Goal: Information Seeking & Learning: Learn about a topic

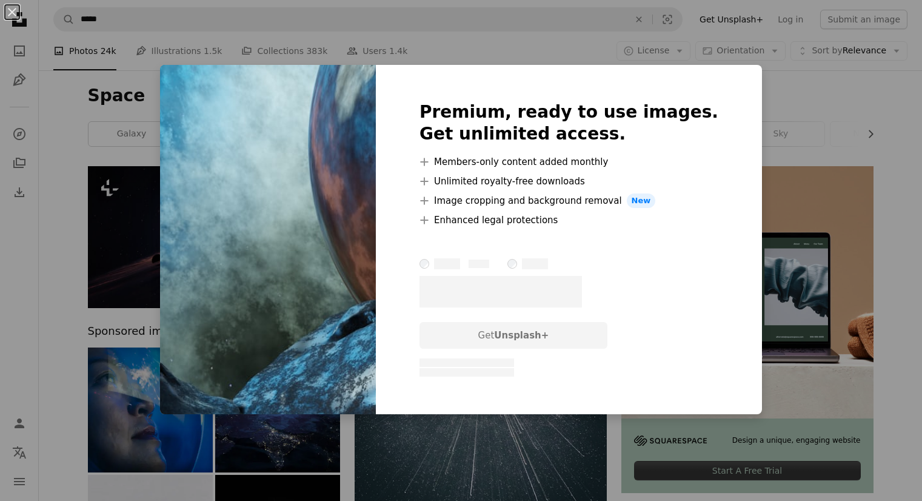
scroll to position [2233, 0]
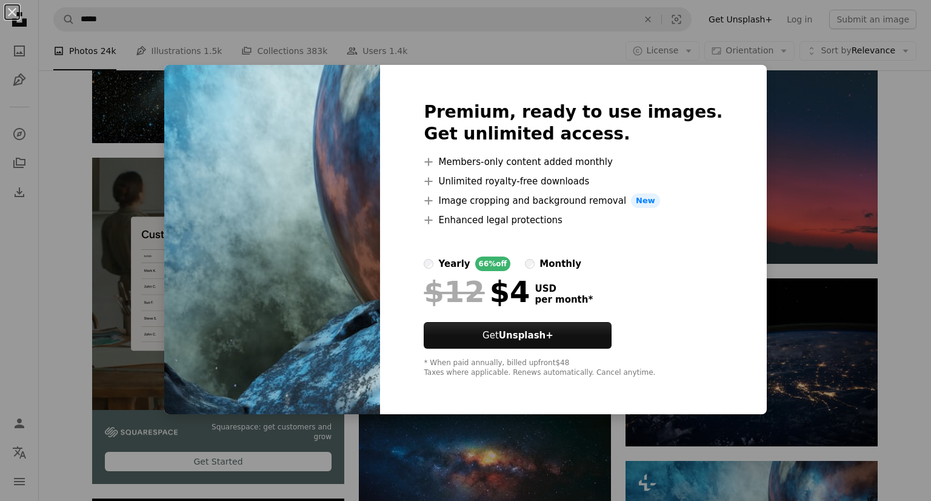
click at [817, 136] on div "An X shape Premium, ready to use images. Get unlimited access. A plus sign Memb…" at bounding box center [465, 250] width 931 height 501
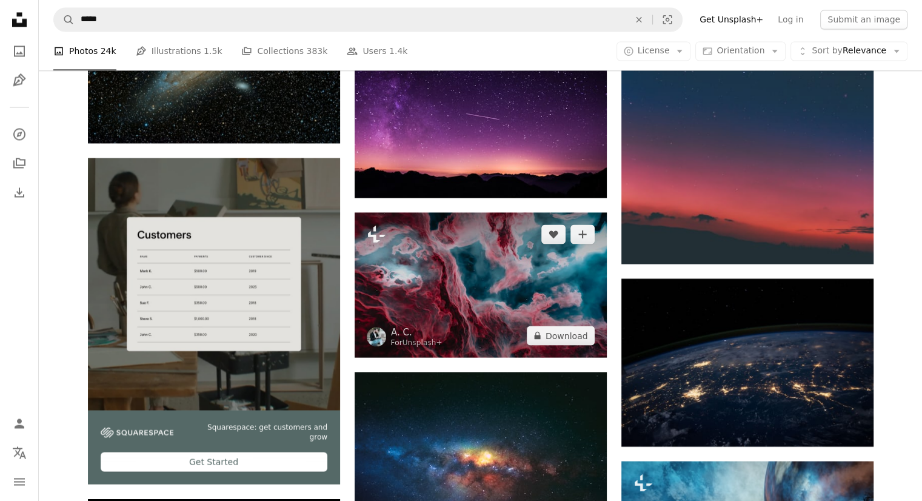
click at [455, 287] on img at bounding box center [481, 284] width 252 height 145
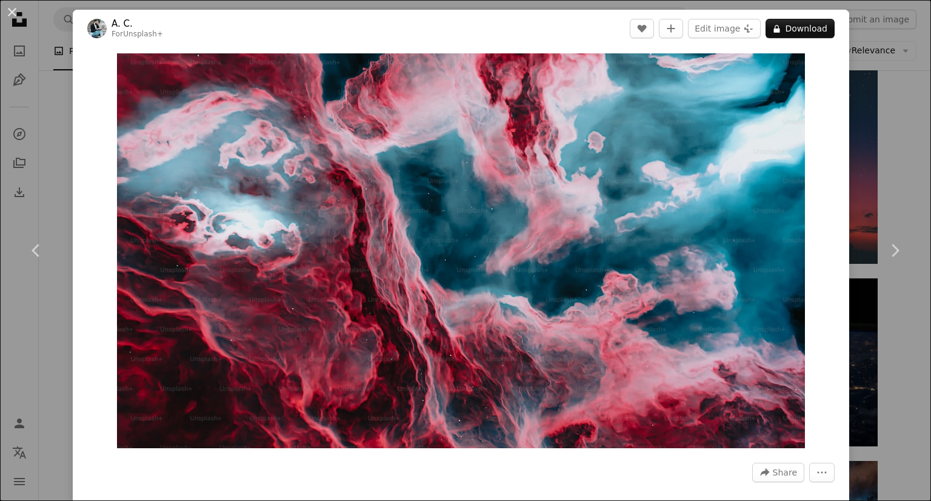
click at [843, 347] on div "An X shape Chevron left Chevron right A. C. For Unsplash+ A heart A plus sign E…" at bounding box center [465, 250] width 931 height 501
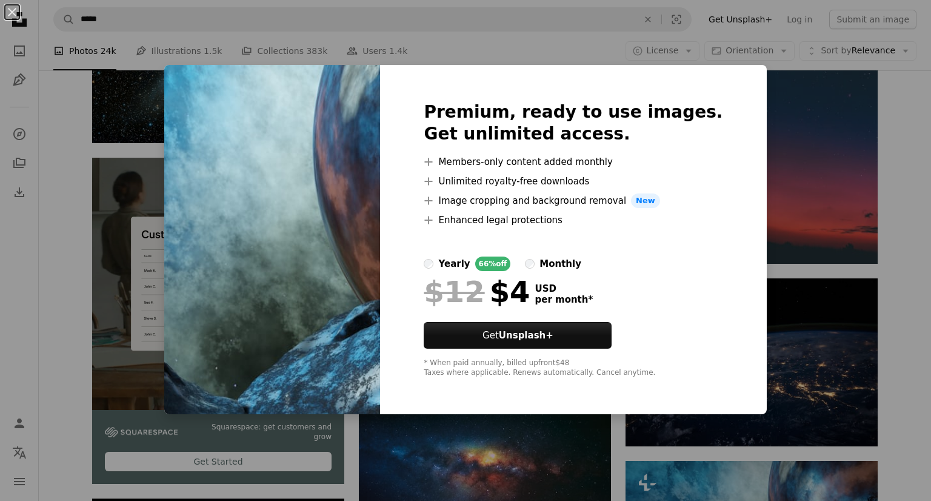
click at [726, 226] on div "Premium, ready to use images. Get unlimited access. A plus sign Members-only co…" at bounding box center [573, 239] width 386 height 349
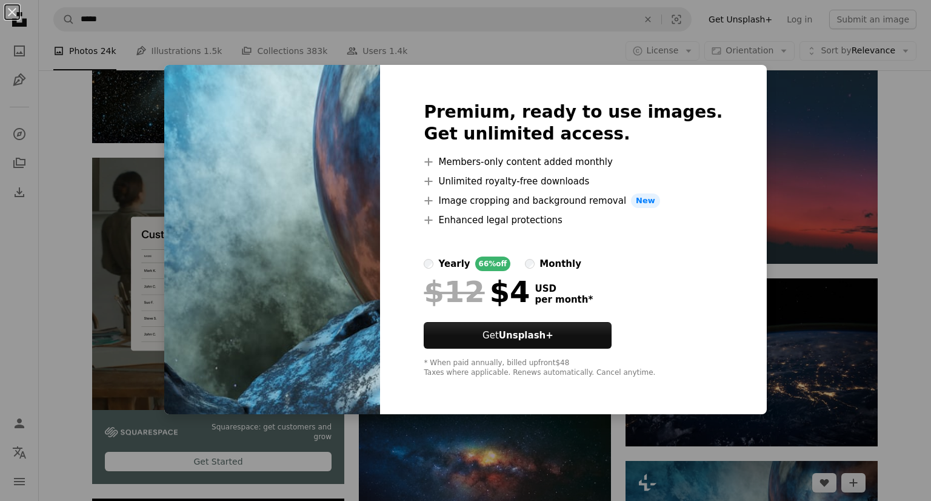
click at [779, 198] on div "An X shape Premium, ready to use images. Get unlimited access. A plus sign Memb…" at bounding box center [465, 250] width 931 height 501
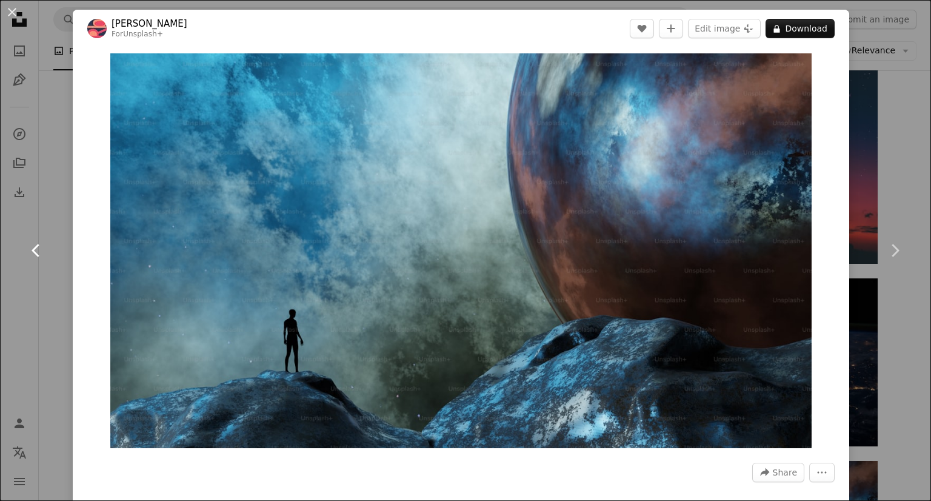
click at [42, 200] on link "Chevron left" at bounding box center [36, 250] width 73 height 116
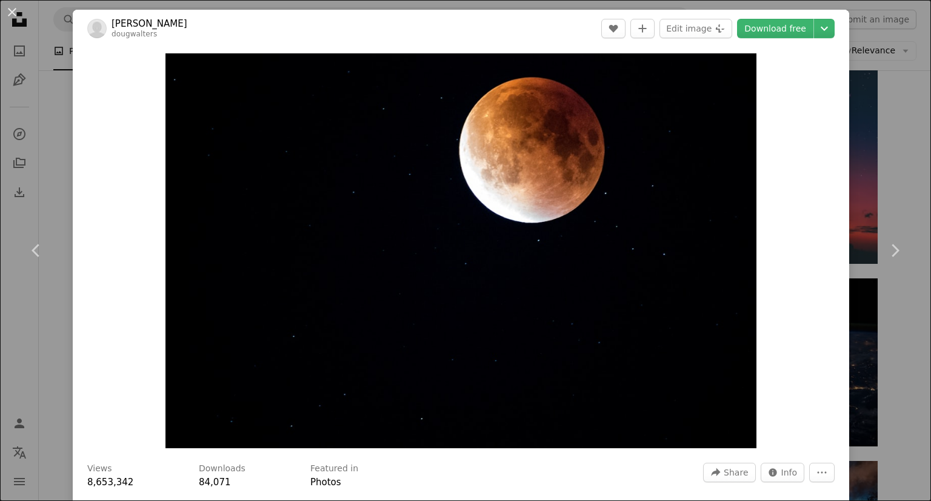
click at [115, 289] on div "Zoom in" at bounding box center [461, 250] width 777 height 407
click at [922, 143] on html "Unsplash logo Unsplash Home A photo Pen Tool A compass A stack of folders Downl…" at bounding box center [465, 467] width 931 height 5400
click at [871, 152] on div "An X shape Chevron left Chevron right [PERSON_NAME] dougwalters A heart A plus …" at bounding box center [465, 250] width 931 height 501
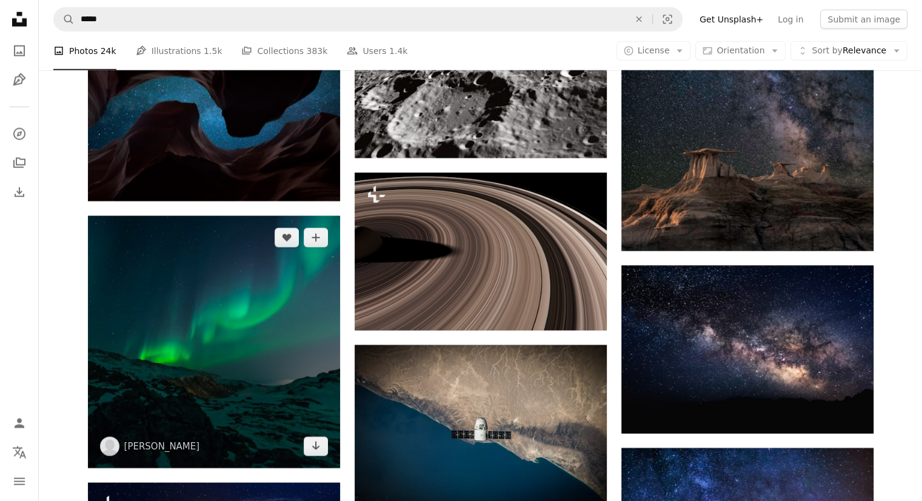
scroll to position [2597, 0]
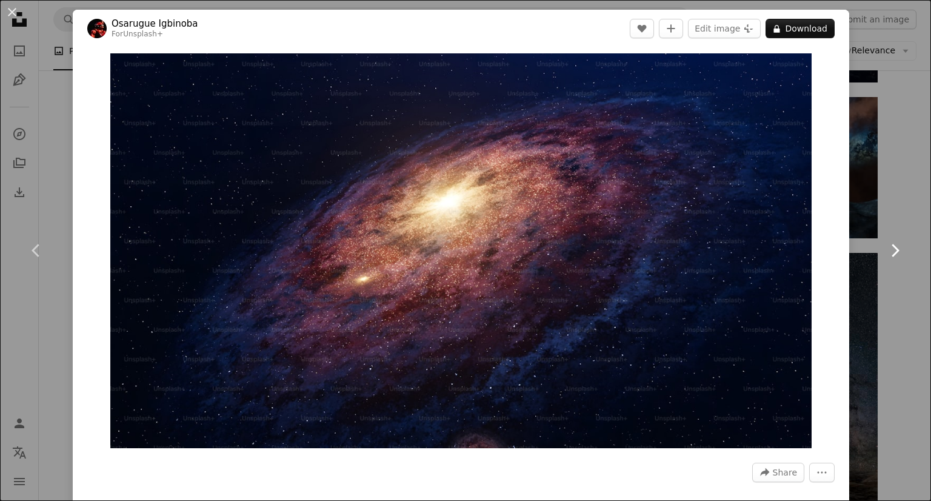
click at [904, 225] on link "Chevron right" at bounding box center [895, 250] width 73 height 116
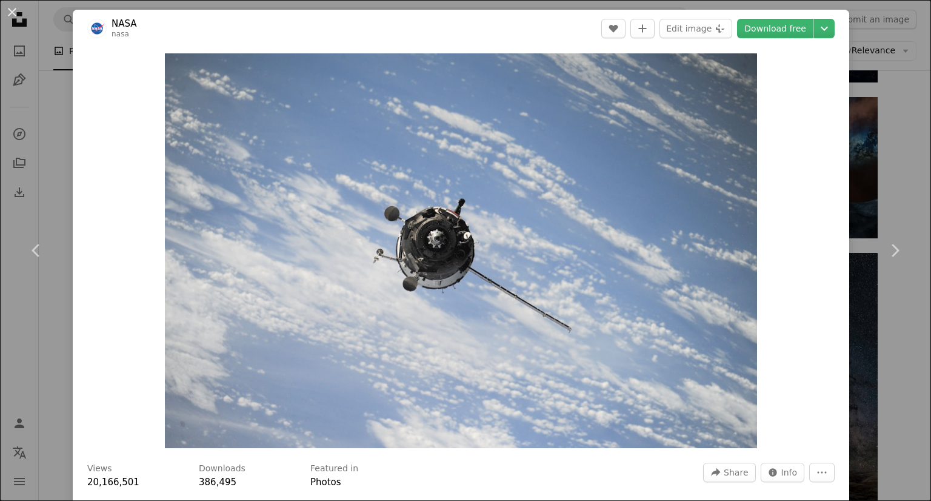
click at [905, 187] on div "An X shape Chevron left Chevron right NASA nasa A heart A plus sign Edit image …" at bounding box center [465, 250] width 931 height 501
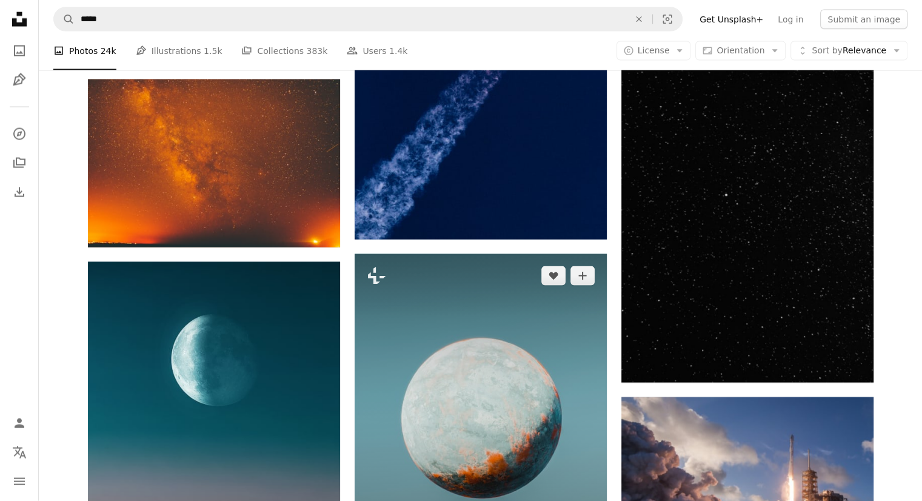
scroll to position [7327, 0]
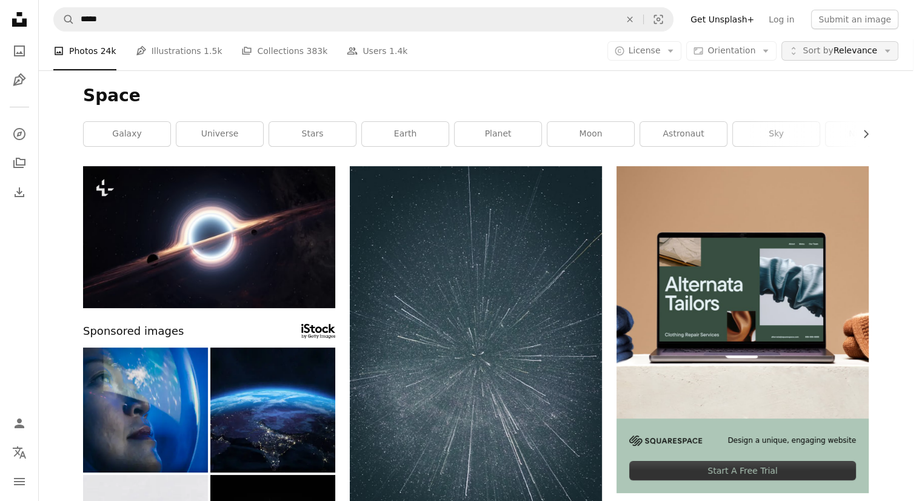
click at [861, 52] on span "Sort by Relevance" at bounding box center [840, 51] width 75 height 12
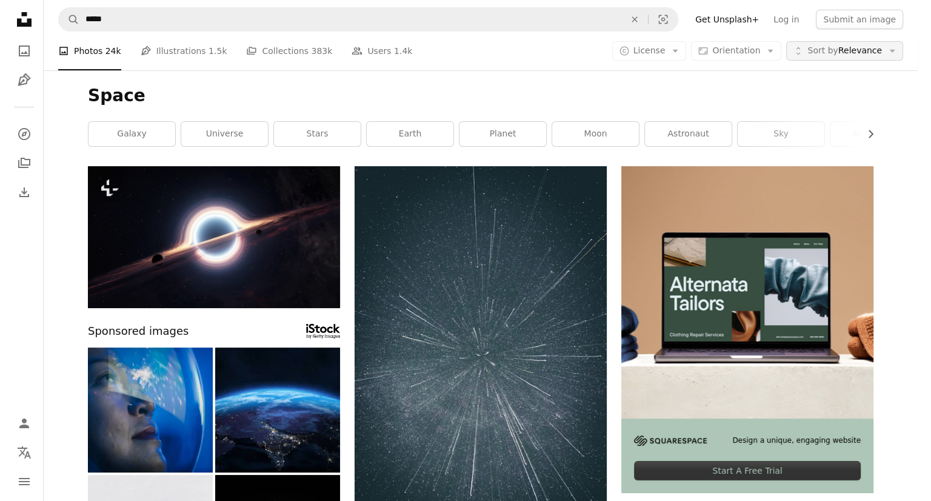
scroll to position [7327, 0]
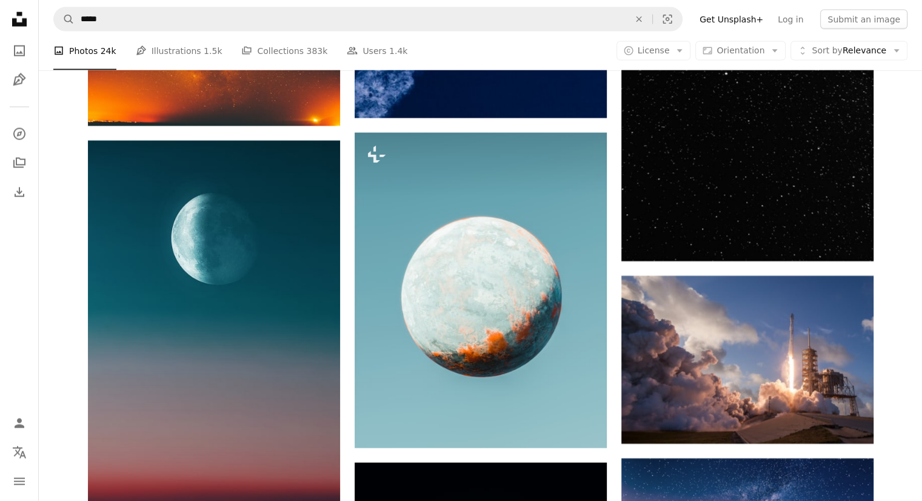
click at [739, 49] on span "Orientation" at bounding box center [741, 50] width 48 height 10
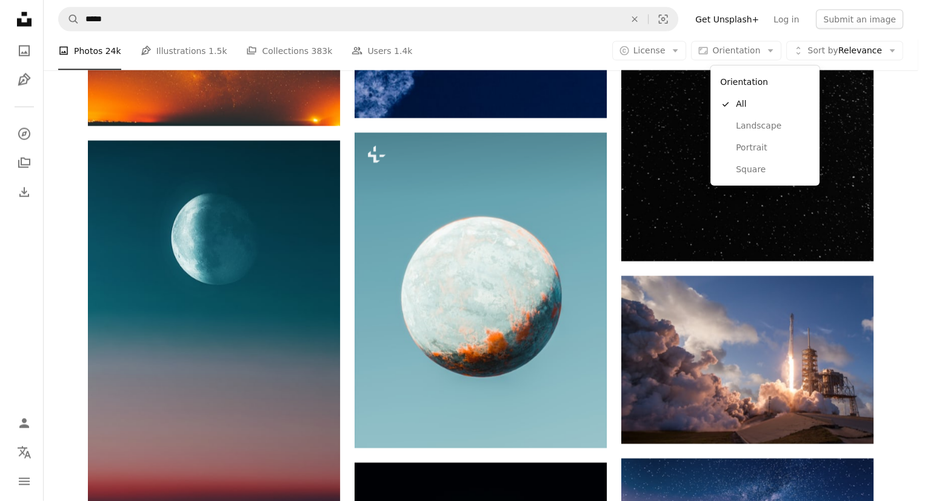
scroll to position [0, 0]
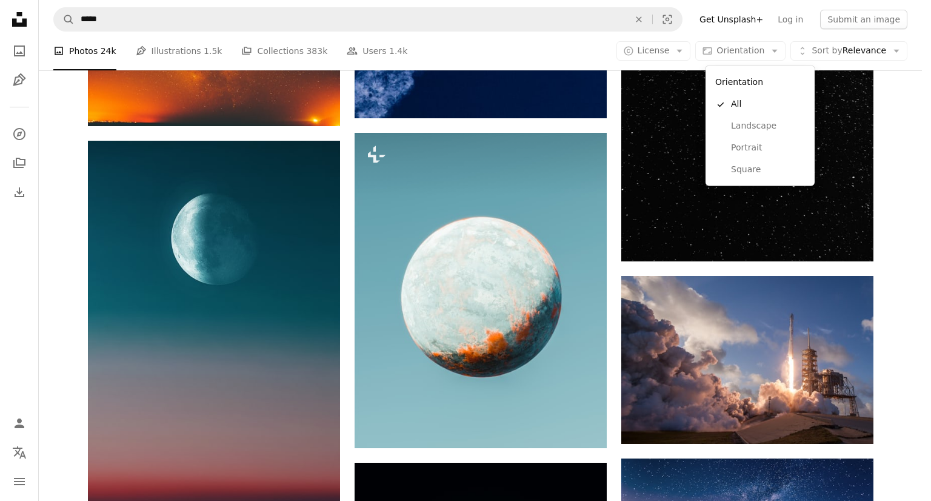
click at [922, 238] on html "Unsplash logo Unsplash Home A photo Pen Tool A compass A stack of folders Downl…" at bounding box center [465, 250] width 931 height 501
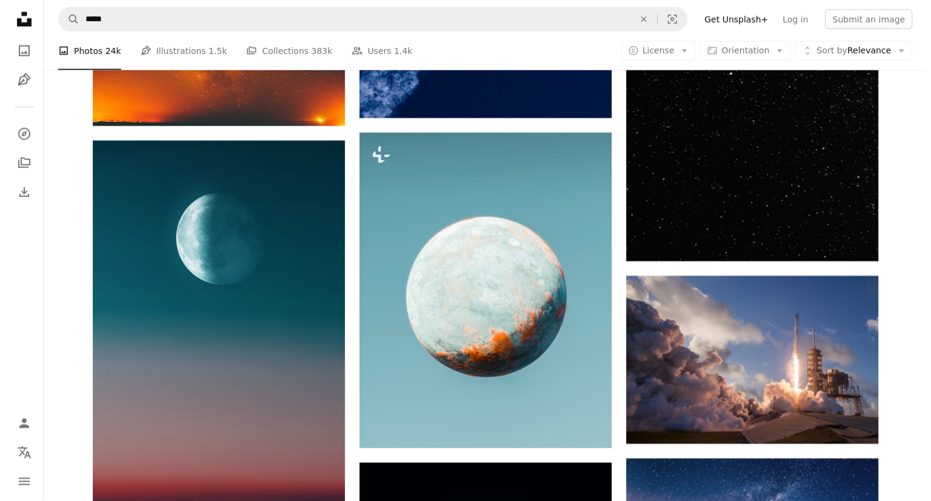
scroll to position [7812, 0]
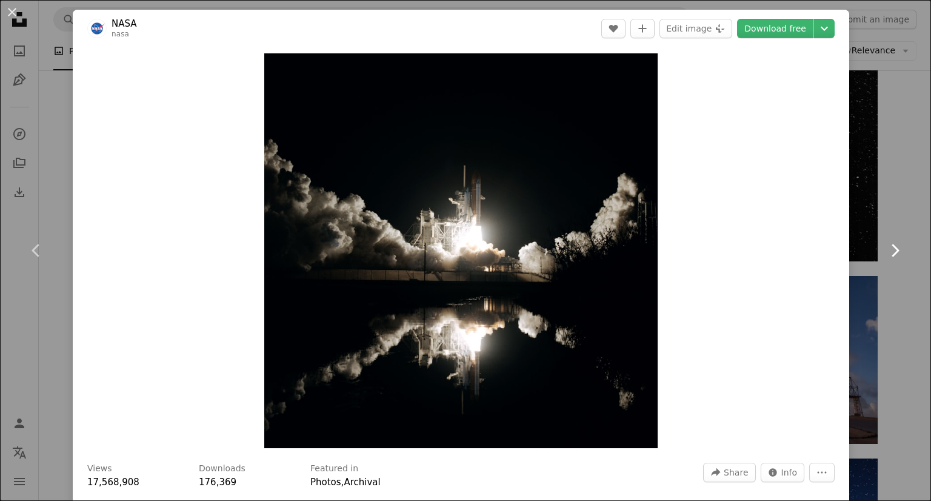
click at [902, 233] on link "Chevron right" at bounding box center [895, 250] width 73 height 116
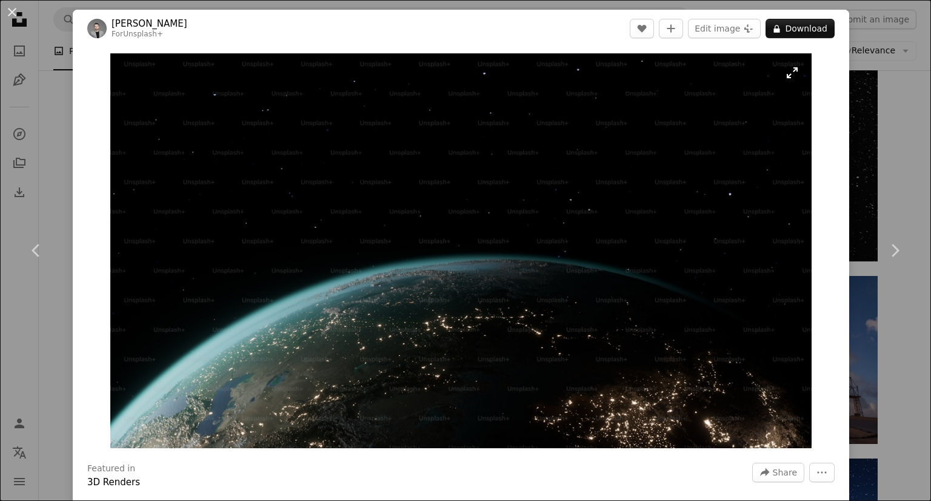
click at [671, 161] on img "Zoom in on this image" at bounding box center [461, 250] width 702 height 395
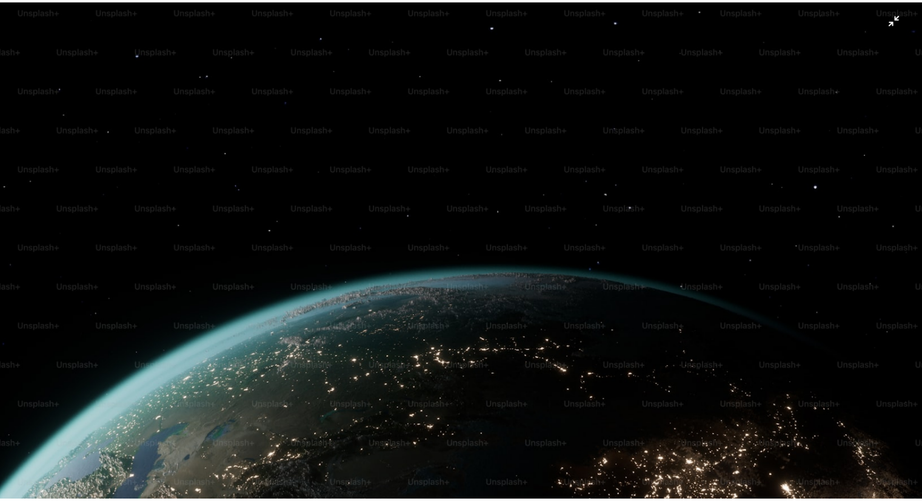
scroll to position [7, 0]
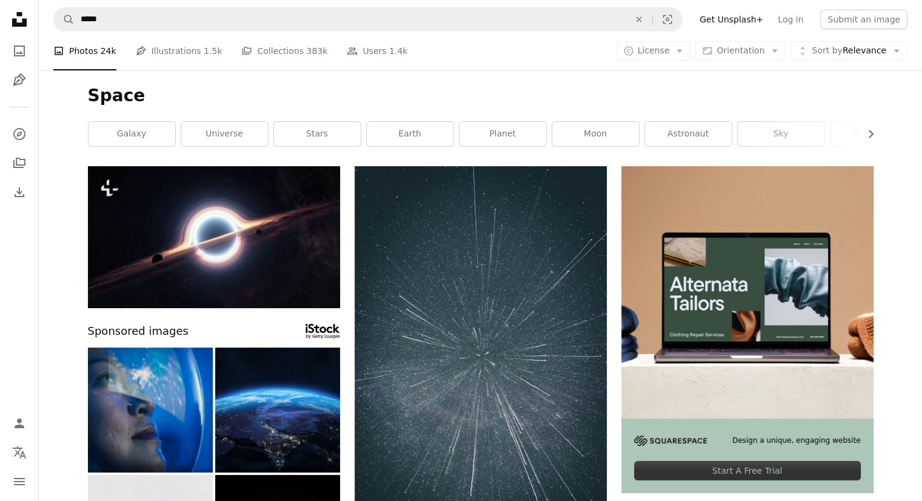
scroll to position [6974, 0]
